Goal: Task Accomplishment & Management: Complete application form

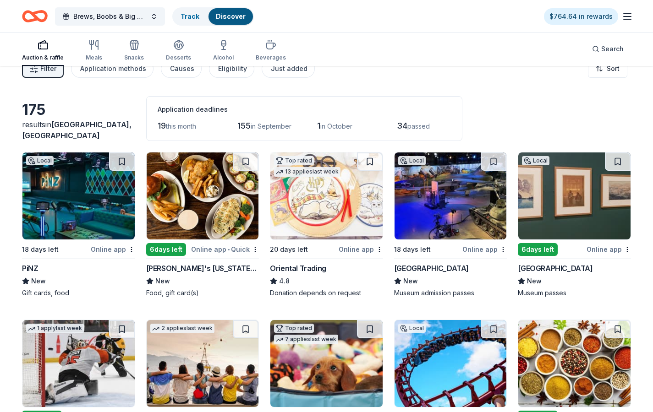
scroll to position [48, 0]
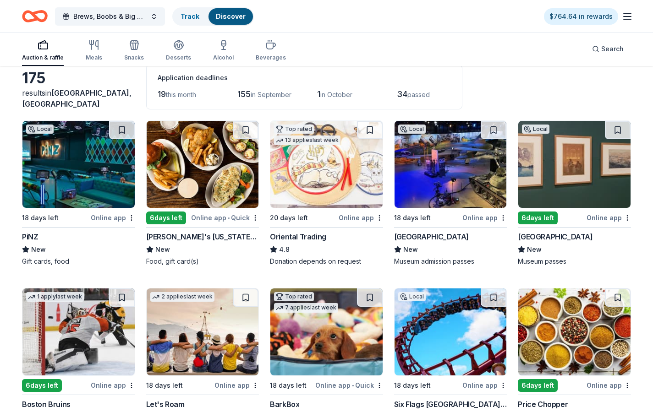
click at [195, 218] on div "Online app • Quick" at bounding box center [225, 217] width 68 height 11
click at [434, 188] on img at bounding box center [450, 164] width 112 height 87
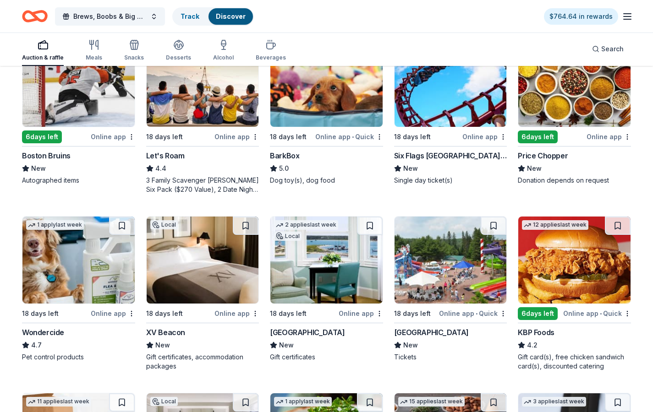
scroll to position [349, 0]
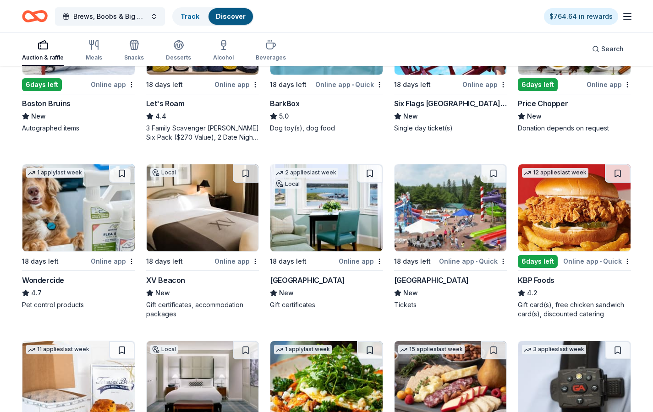
click at [629, 17] on icon "button" at bounding box center [626, 16] width 11 height 11
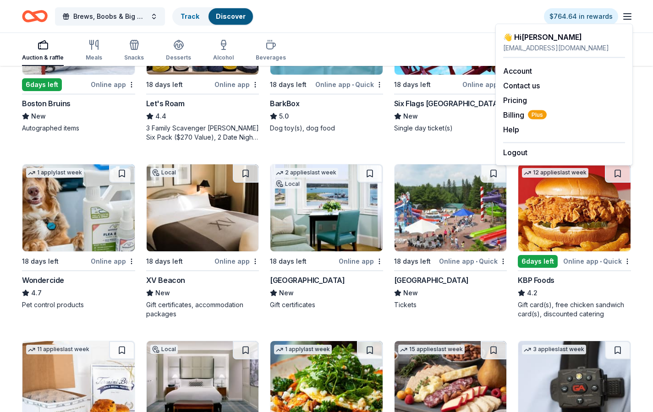
click at [626, 18] on icon "button" at bounding box center [626, 16] width 11 height 11
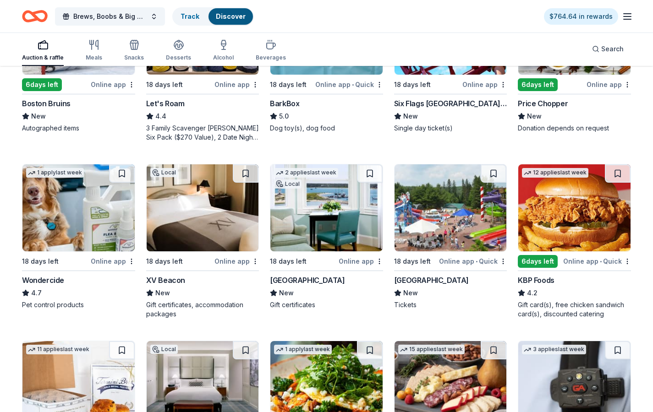
click at [45, 52] on div "Auction & raffle" at bounding box center [43, 50] width 42 height 22
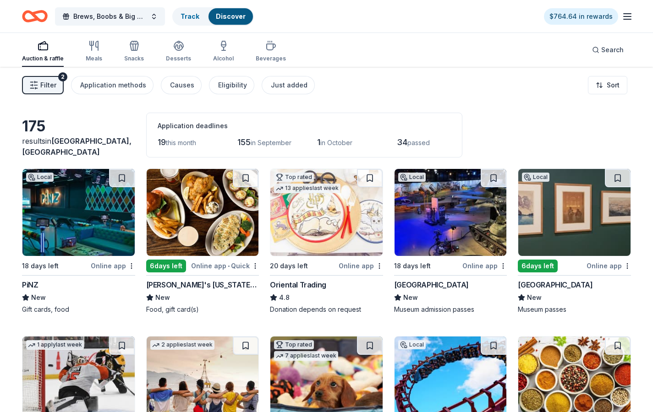
click at [44, 81] on span "Filter" at bounding box center [48, 85] width 16 height 11
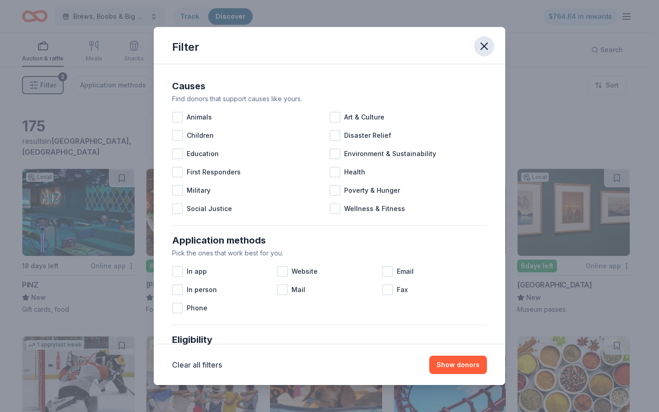
click at [484, 47] on icon "button" at bounding box center [484, 46] width 6 height 6
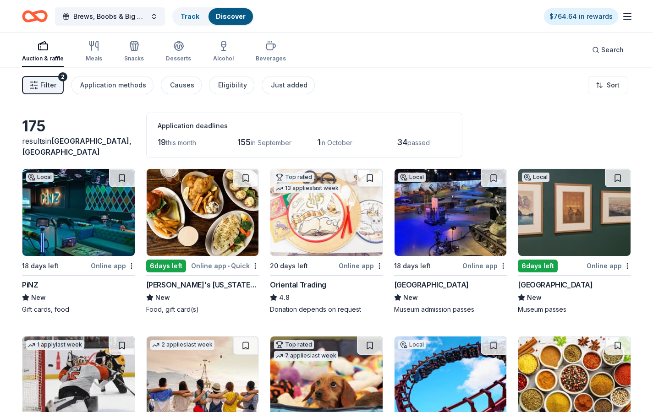
click at [46, 82] on span "Filter" at bounding box center [48, 85] width 16 height 11
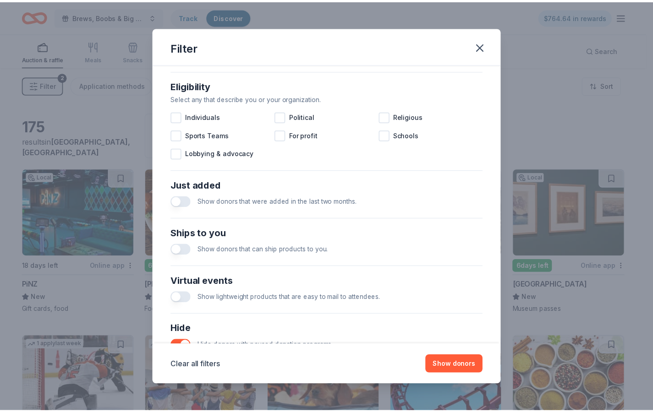
scroll to position [323, 0]
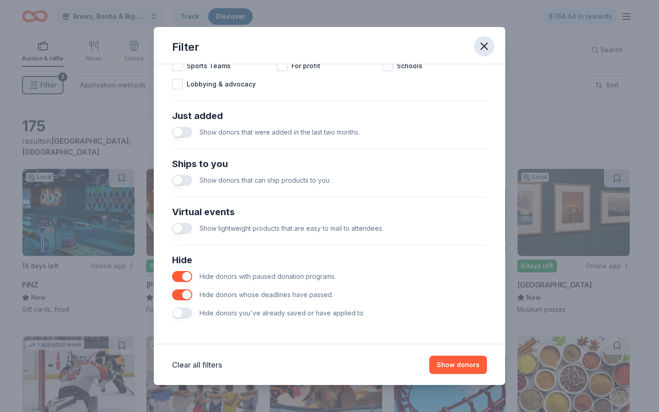
click at [486, 47] on icon "button" at bounding box center [484, 46] width 13 height 13
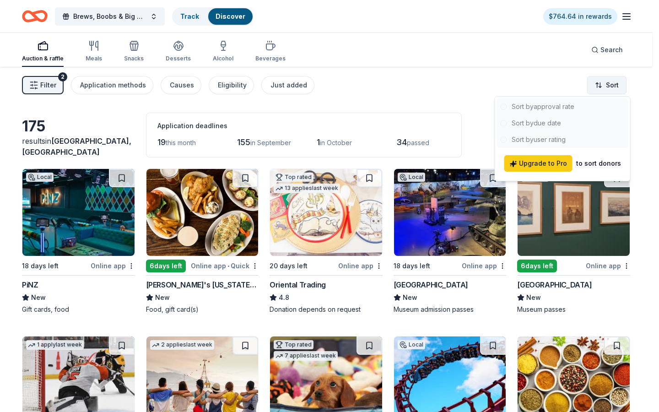
click at [602, 87] on html "Brews, Boobs & Big Tops Brewfest Track Discover $764.64 in rewards Auction & ra…" at bounding box center [329, 206] width 659 height 412
click at [404, 82] on html "Brews, Boobs & Big Tops Brewfest Track Discover $764.64 in rewards Auction & ra…" at bounding box center [329, 206] width 659 height 412
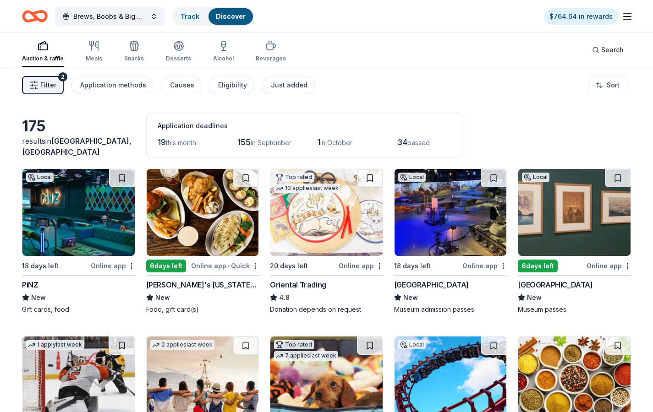
click at [332, 141] on span "in October" at bounding box center [336, 143] width 32 height 8
click at [612, 92] on html "Brews, Boobs & Big Tops Brewfest Track Discover $764.64 in rewards Auction & ra…" at bounding box center [326, 206] width 653 height 412
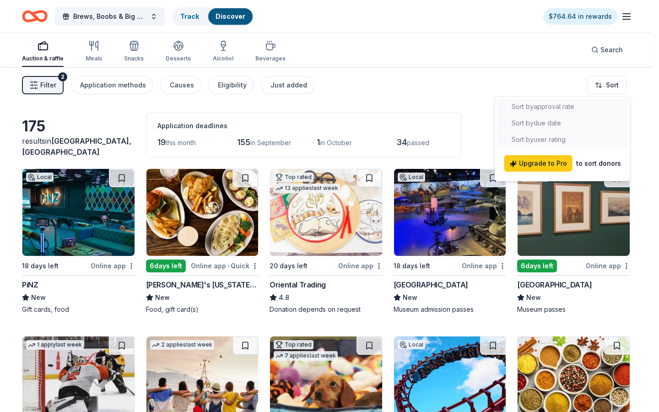
click at [555, 123] on div at bounding box center [562, 122] width 131 height 49
click at [539, 124] on div at bounding box center [562, 122] width 131 height 49
click at [531, 121] on div at bounding box center [562, 122] width 131 height 49
click at [411, 113] on html "Brews, Boobs & Big Tops Brewfest Track Discover $764.64 in rewards Auction & ra…" at bounding box center [329, 206] width 659 height 412
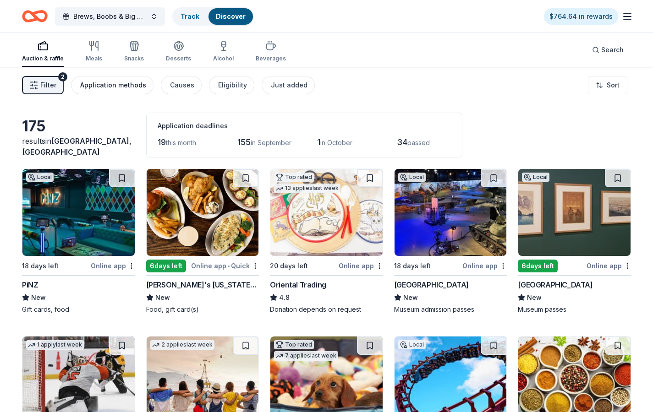
click at [120, 84] on div "Application methods" at bounding box center [113, 85] width 66 height 11
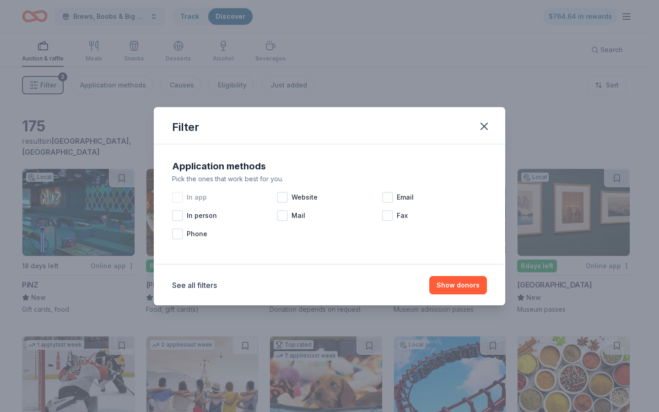
click at [177, 195] on div at bounding box center [177, 197] width 11 height 11
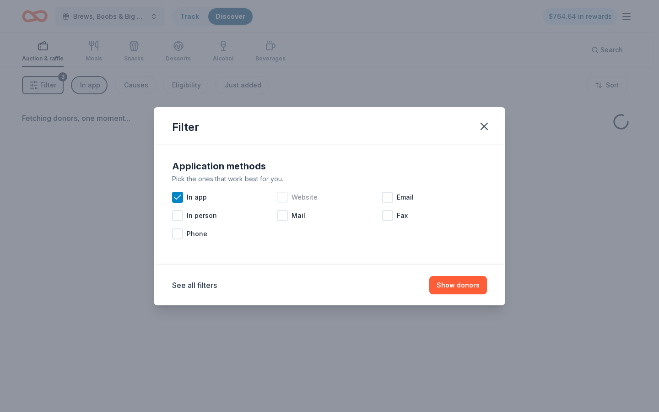
click at [284, 197] on div at bounding box center [282, 197] width 11 height 11
click at [388, 197] on div at bounding box center [387, 197] width 11 height 11
click at [277, 214] on div "In person" at bounding box center [224, 216] width 105 height 18
click at [178, 217] on icon at bounding box center [177, 215] width 9 height 9
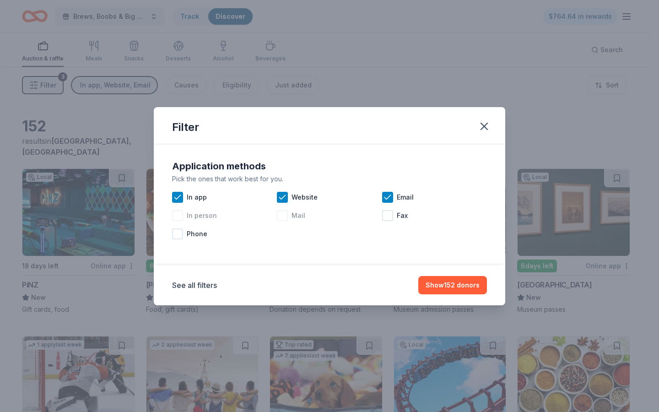
click at [284, 215] on div at bounding box center [282, 215] width 11 height 11
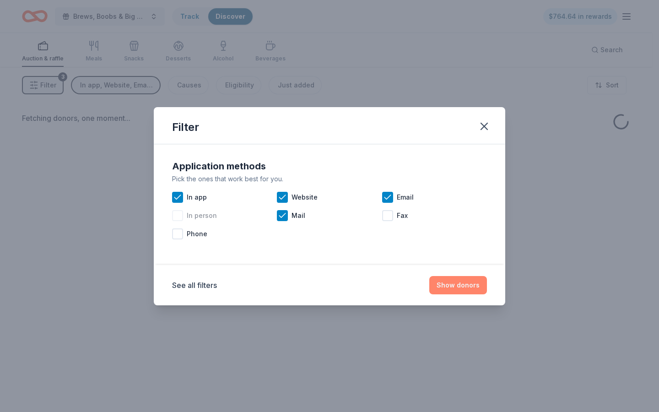
click at [465, 285] on button "Show donors" at bounding box center [459, 285] width 58 height 18
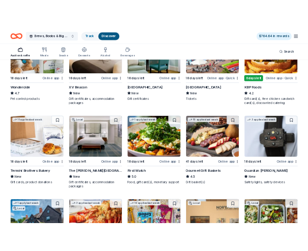
scroll to position [544, 0]
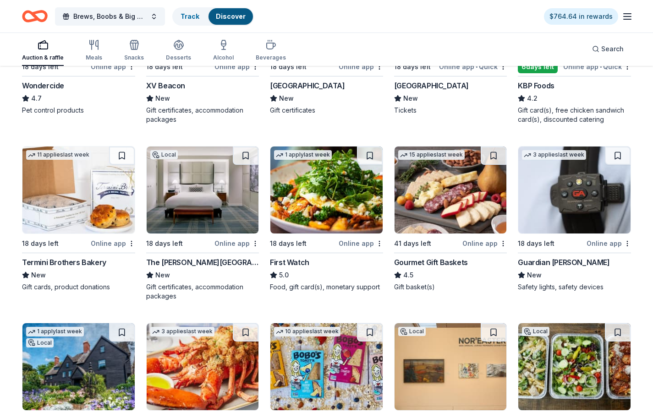
click at [77, 197] on img at bounding box center [78, 190] width 112 height 87
click at [442, 209] on img at bounding box center [450, 190] width 112 height 87
click at [562, 261] on div "Guardian [PERSON_NAME]" at bounding box center [563, 262] width 92 height 11
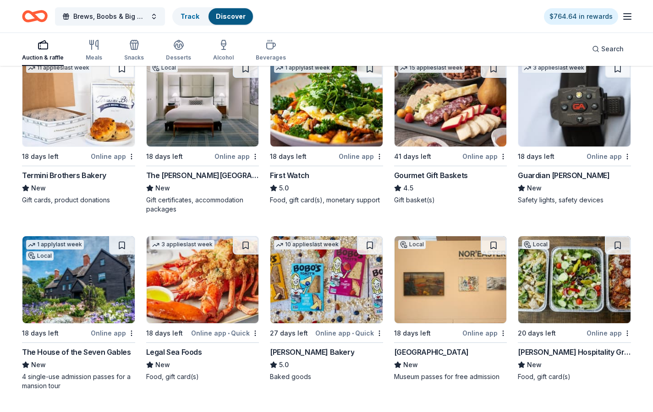
scroll to position [558, 0]
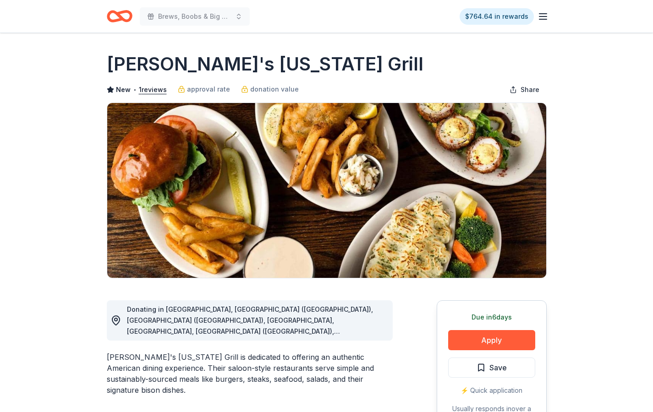
scroll to position [54, 0]
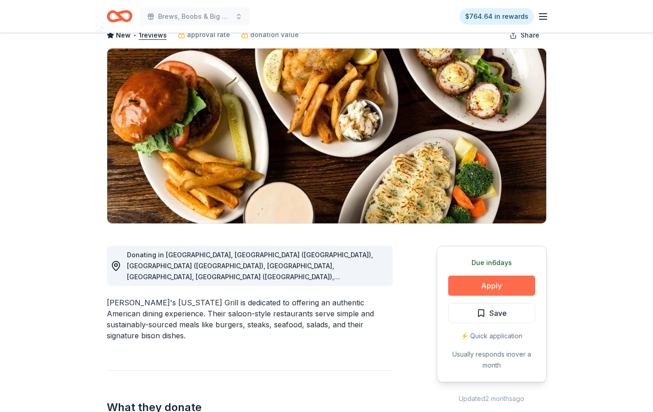
click at [473, 284] on button "Apply" at bounding box center [491, 286] width 87 height 20
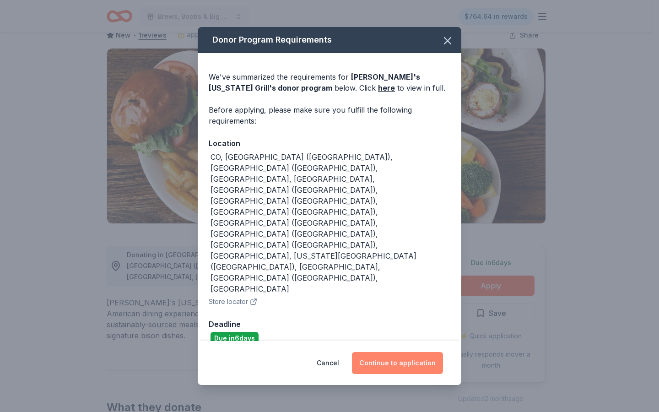
click at [404, 352] on button "Continue to application" at bounding box center [397, 363] width 91 height 22
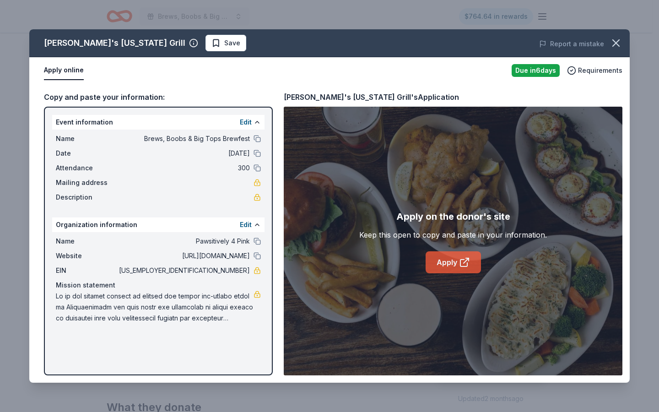
click at [446, 263] on link "Apply" at bounding box center [453, 262] width 55 height 22
click at [615, 42] on icon "button" at bounding box center [616, 43] width 6 height 6
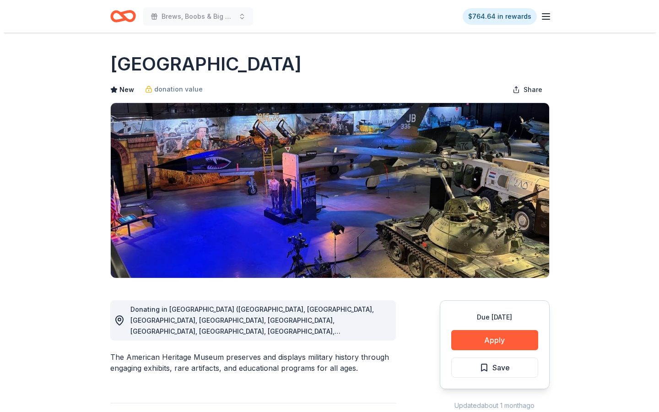
scroll to position [76, 0]
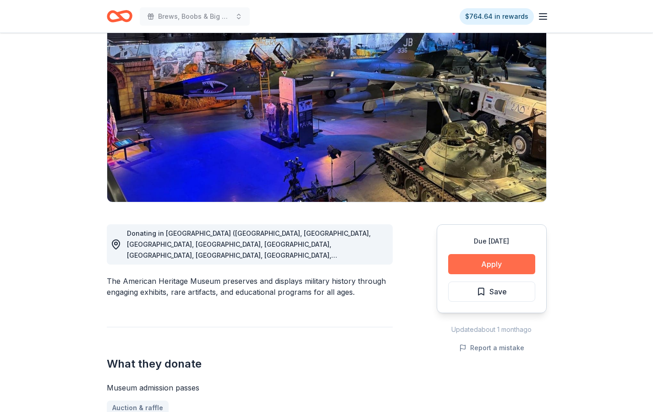
click at [498, 264] on button "Apply" at bounding box center [491, 264] width 87 height 20
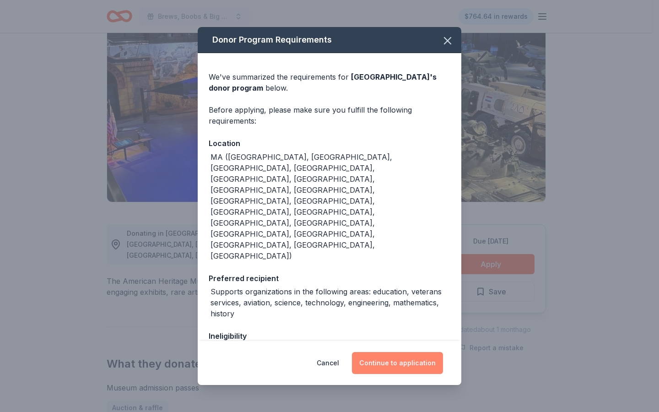
click at [408, 365] on button "Continue to application" at bounding box center [397, 363] width 91 height 22
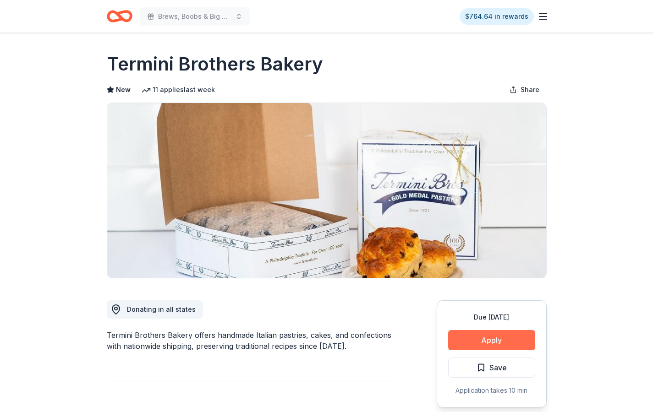
click at [494, 339] on button "Apply" at bounding box center [491, 340] width 87 height 20
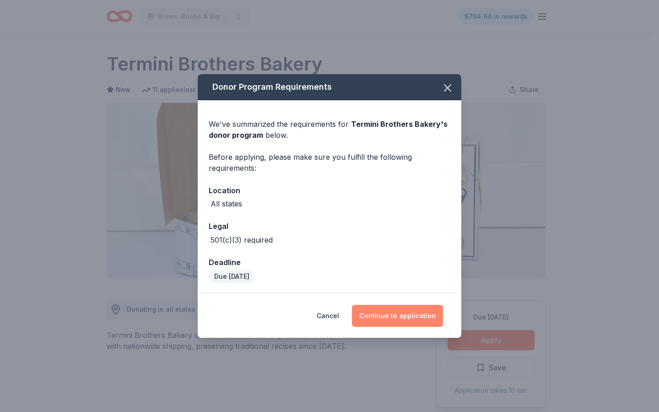
click at [391, 317] on button "Continue to application" at bounding box center [397, 316] width 91 height 22
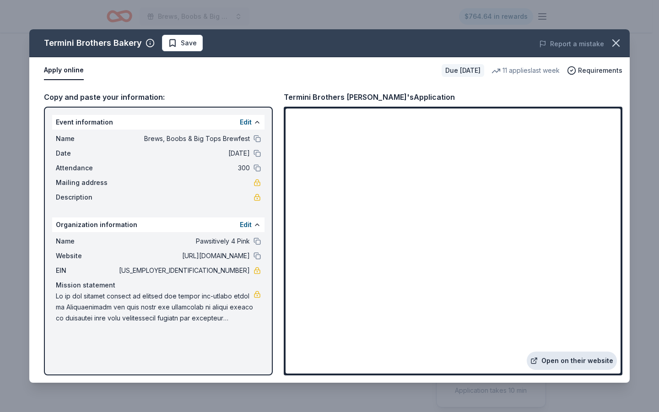
click at [587, 357] on link "Open on their website" at bounding box center [572, 361] width 90 height 18
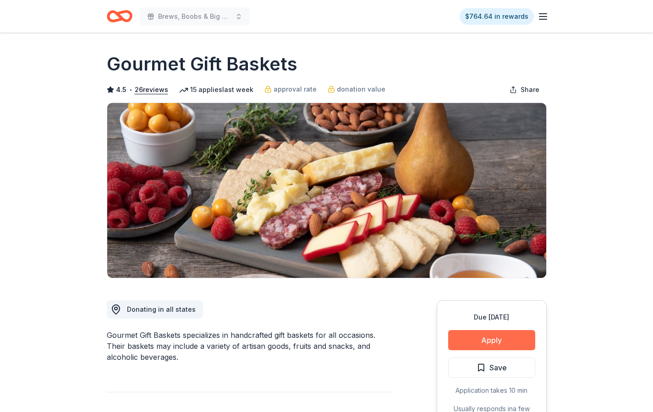
click at [470, 347] on button "Apply" at bounding box center [491, 340] width 87 height 20
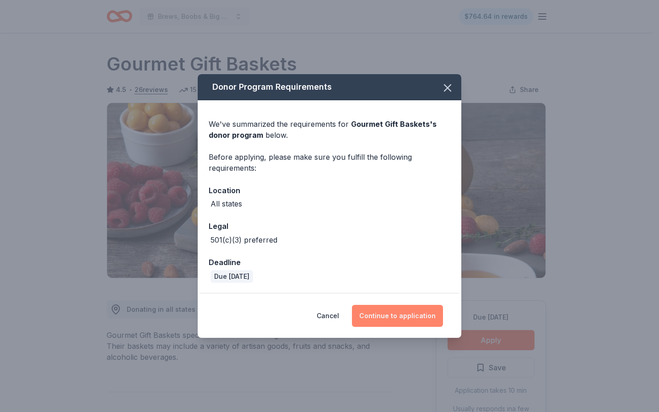
click at [404, 310] on button "Continue to application" at bounding box center [397, 316] width 91 height 22
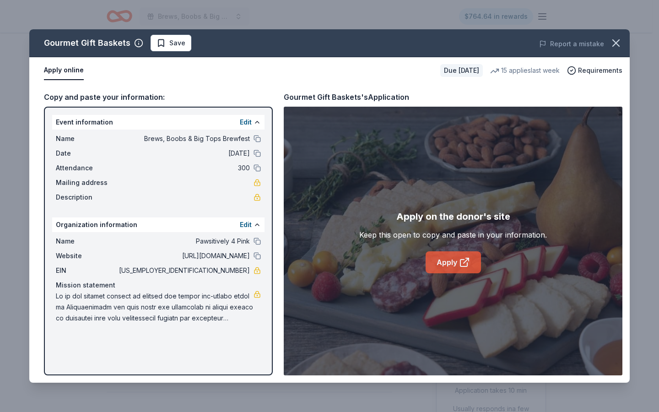
click at [452, 266] on link "Apply" at bounding box center [453, 262] width 55 height 22
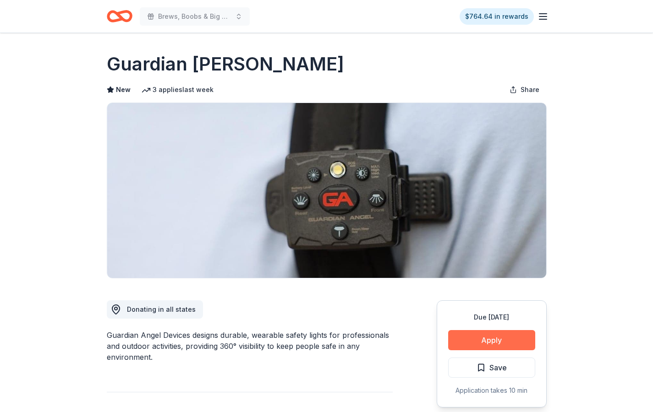
click at [476, 345] on button "Apply" at bounding box center [491, 340] width 87 height 20
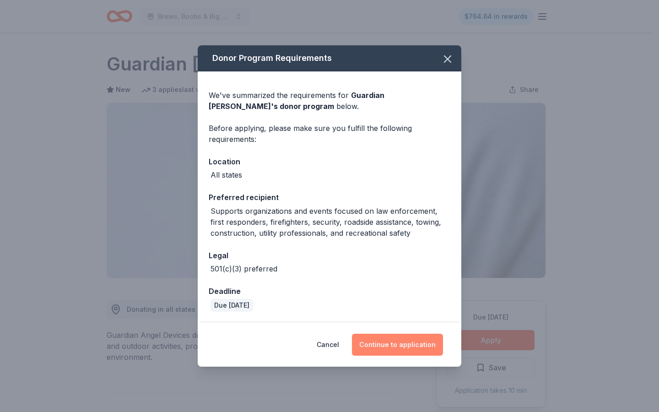
click at [410, 346] on button "Continue to application" at bounding box center [397, 345] width 91 height 22
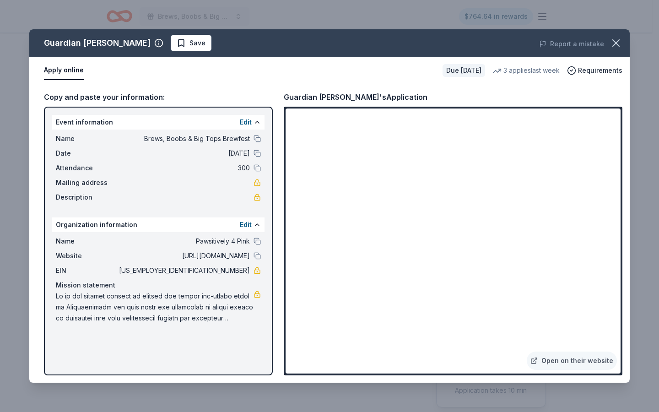
click at [352, 36] on div "Guardian Angel Device Save" at bounding box center [209, 43] width 360 height 16
